Goal: Task Accomplishment & Management: Use online tool/utility

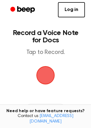
click at [48, 77] on span "button" at bounding box center [45, 74] width 27 height 27
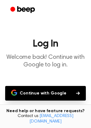
scroll to position [59, 0]
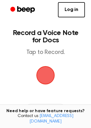
click at [46, 68] on span "button" at bounding box center [45, 75] width 29 height 29
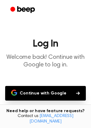
scroll to position [1, 0]
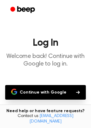
click at [56, 92] on button "Continue with Google" at bounding box center [45, 92] width 81 height 15
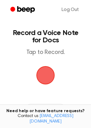
click at [49, 72] on span "button" at bounding box center [45, 74] width 23 height 23
